Goal: Find specific page/section: Find specific page/section

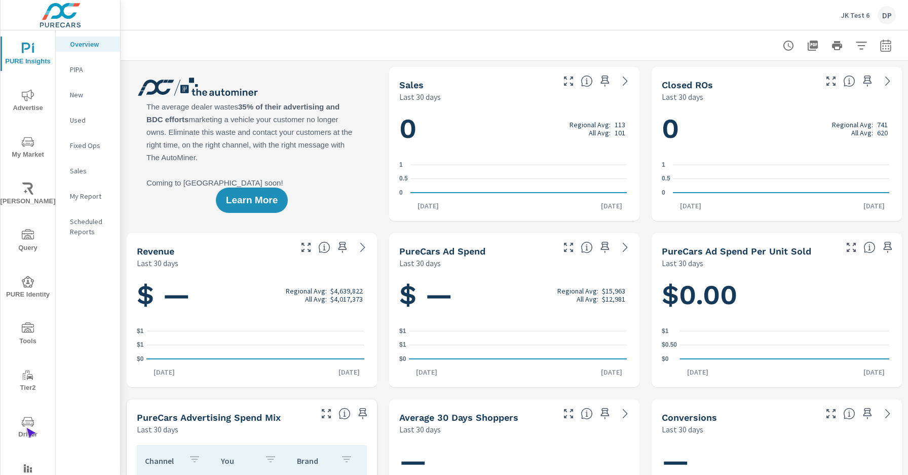
click at [26, 427] on span "Driver" at bounding box center [28, 427] width 49 height 25
